Goal: Find contact information: Find contact information

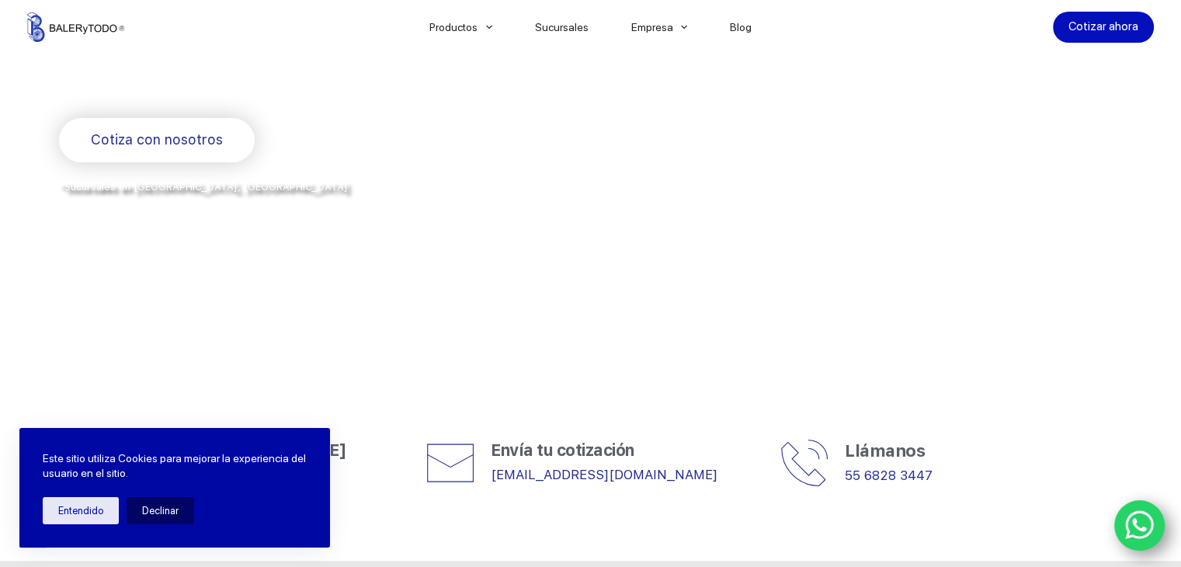
scroll to position [621, 0]
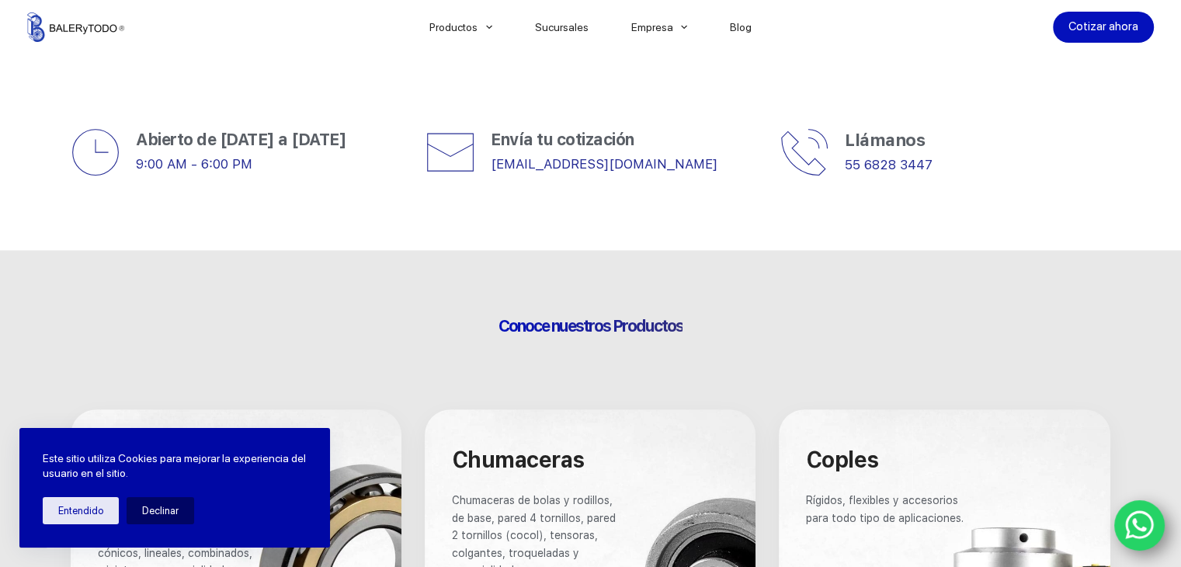
click at [682, 164] on p "[EMAIL_ADDRESS][DOMAIN_NAME]" at bounding box center [624, 164] width 266 height 24
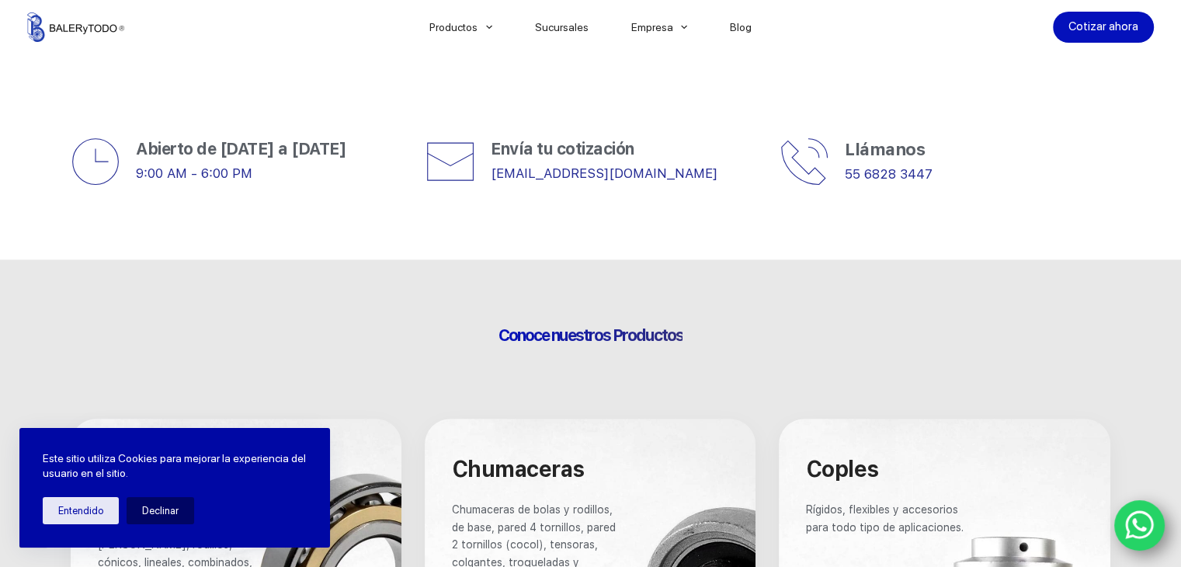
scroll to position [544, 0]
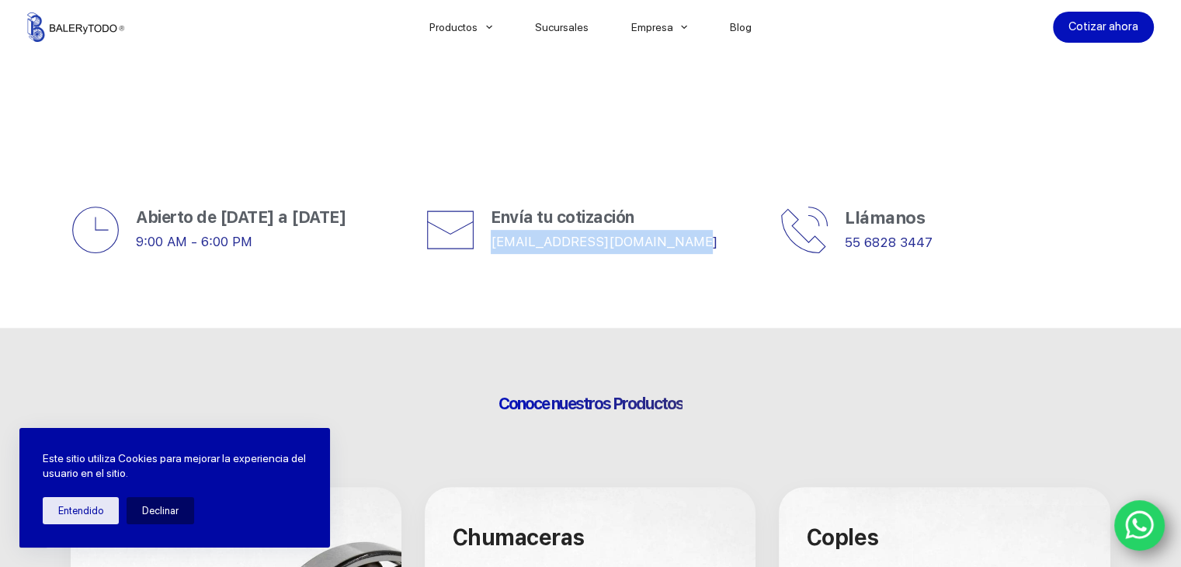
drag, startPoint x: 672, startPoint y: 245, endPoint x: 488, endPoint y: 248, distance: 184.0
click at [488, 248] on div "Envía tu cotización [EMAIL_ADDRESS][DOMAIN_NAME]" at bounding box center [591, 230] width 331 height 50
copy link "[EMAIL_ADDRESS][DOMAIN_NAME]"
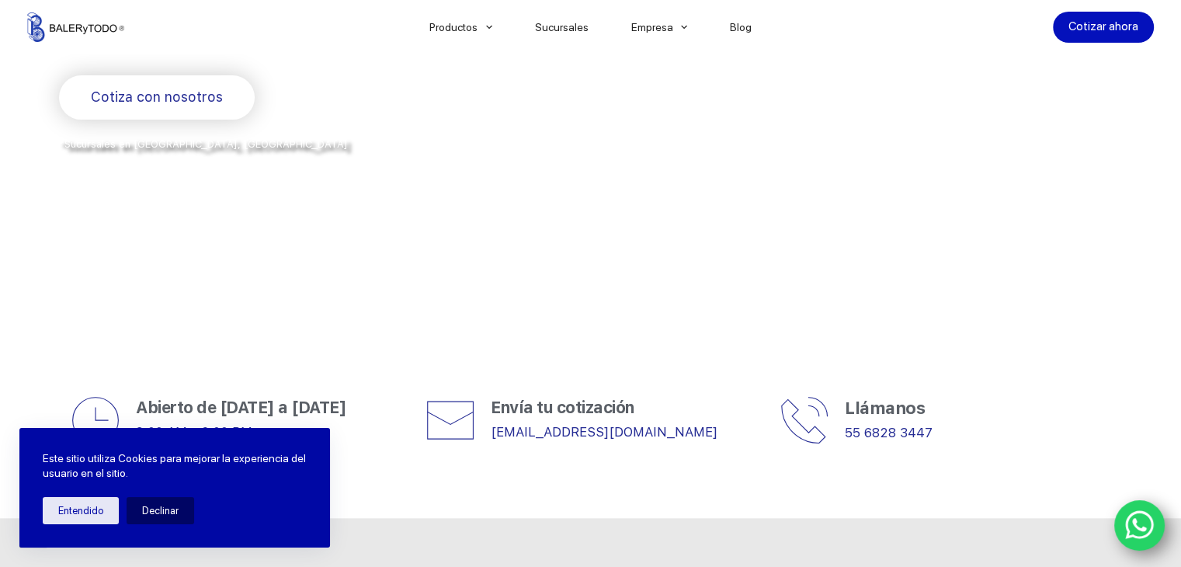
scroll to position [466, 0]
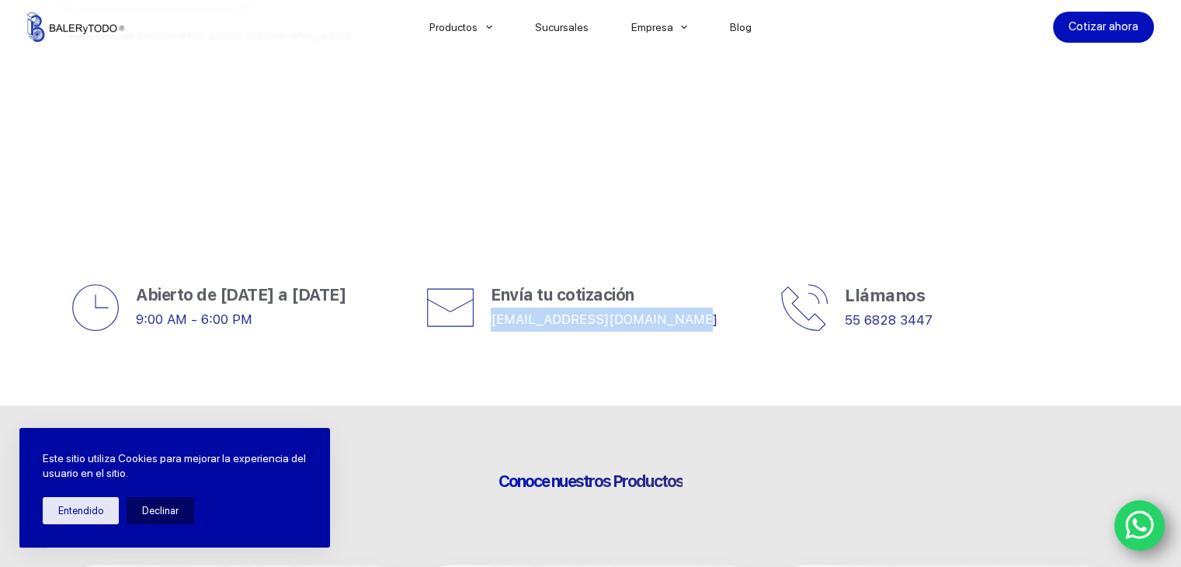
drag, startPoint x: 486, startPoint y: 321, endPoint x: 690, endPoint y: 332, distance: 204.5
click at [690, 332] on div "Envía tu cotización [EMAIL_ADDRESS][DOMAIN_NAME]" at bounding box center [591, 308] width 331 height 50
copy link "[EMAIL_ADDRESS][DOMAIN_NAME]"
